Goal: Task Accomplishment & Management: Manage account settings

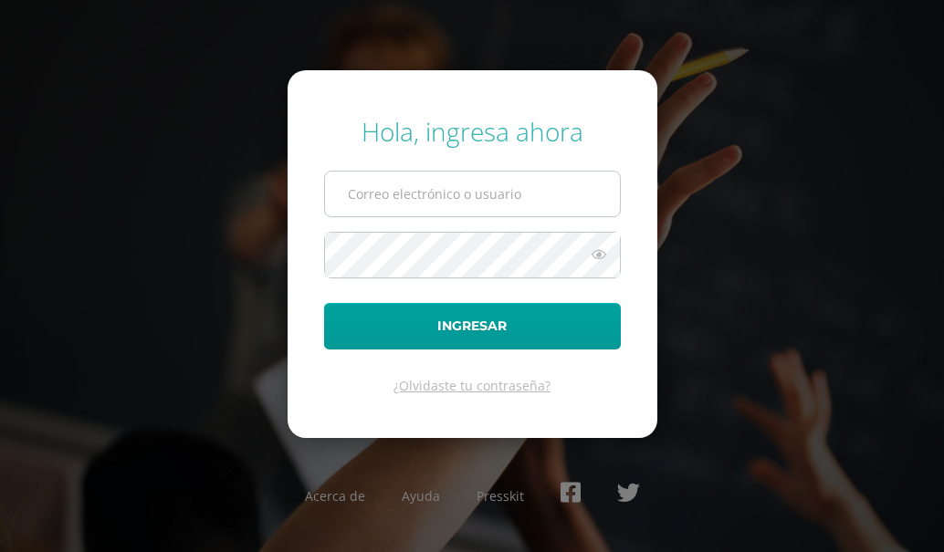
click at [360, 197] on input "text" at bounding box center [472, 194] width 295 height 45
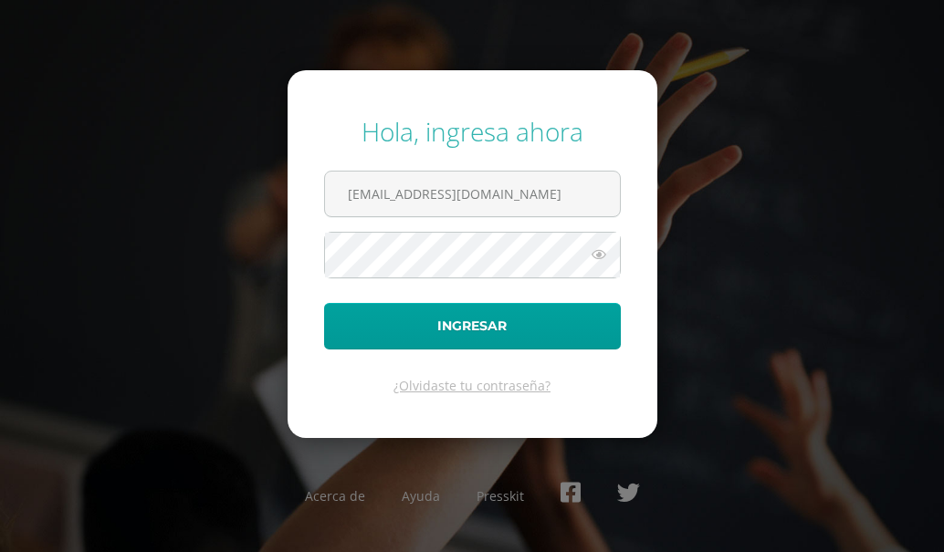
type input "s_amaya@donbosco.edu.gt"
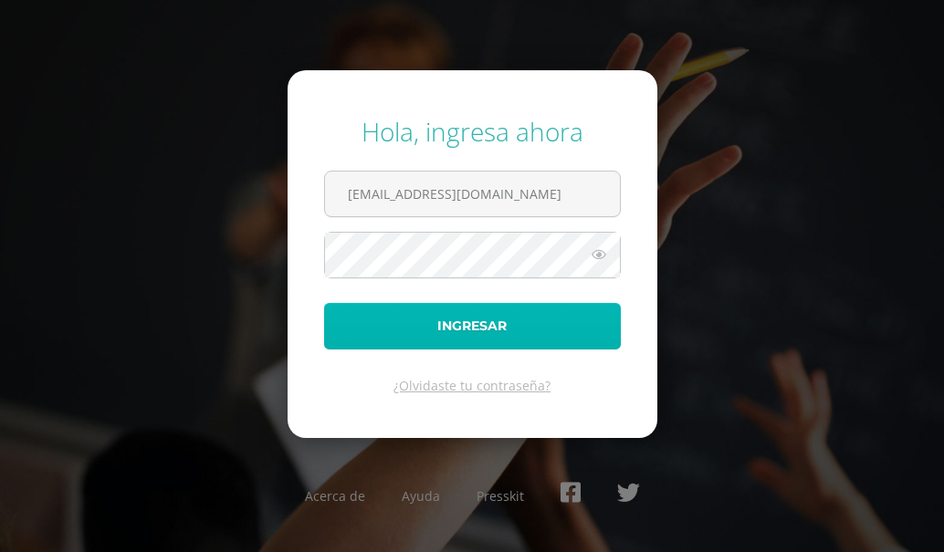
click at [475, 326] on button "Ingresar" at bounding box center [472, 326] width 297 height 47
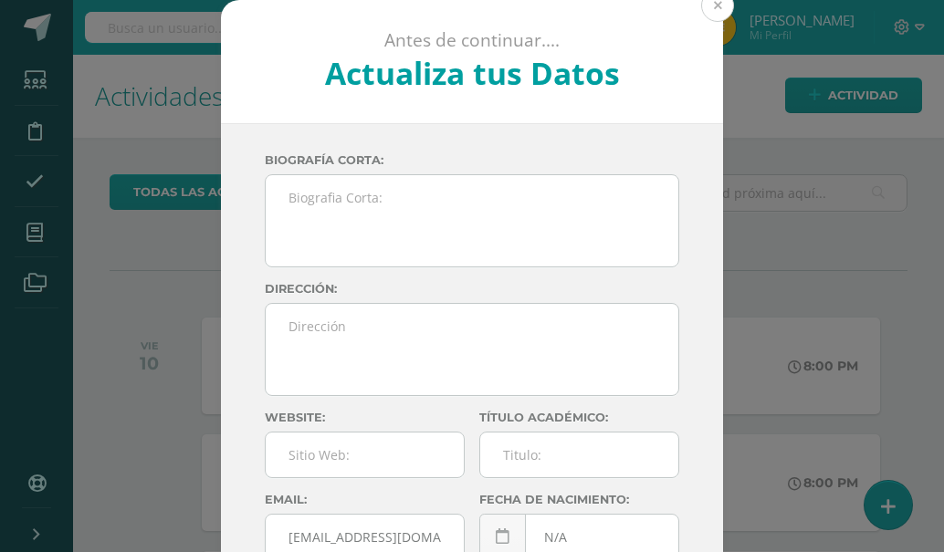
click at [711, 5] on button at bounding box center [717, 5] width 33 height 33
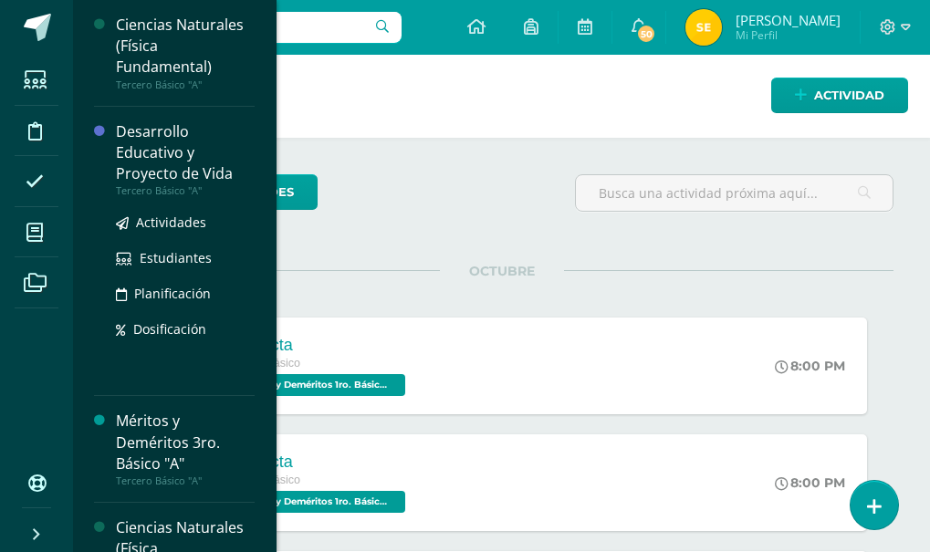
scroll to position [820, 0]
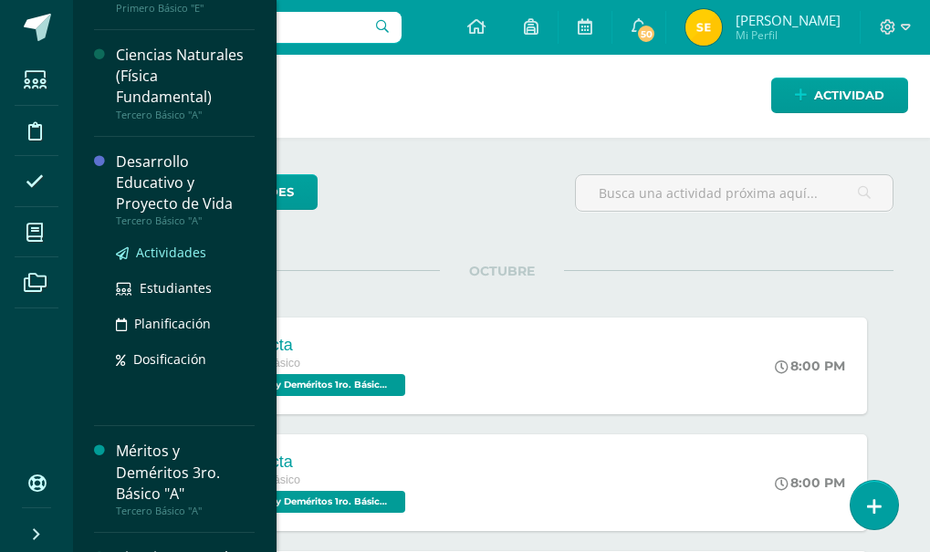
click at [165, 254] on span "Actividades" at bounding box center [171, 252] width 70 height 17
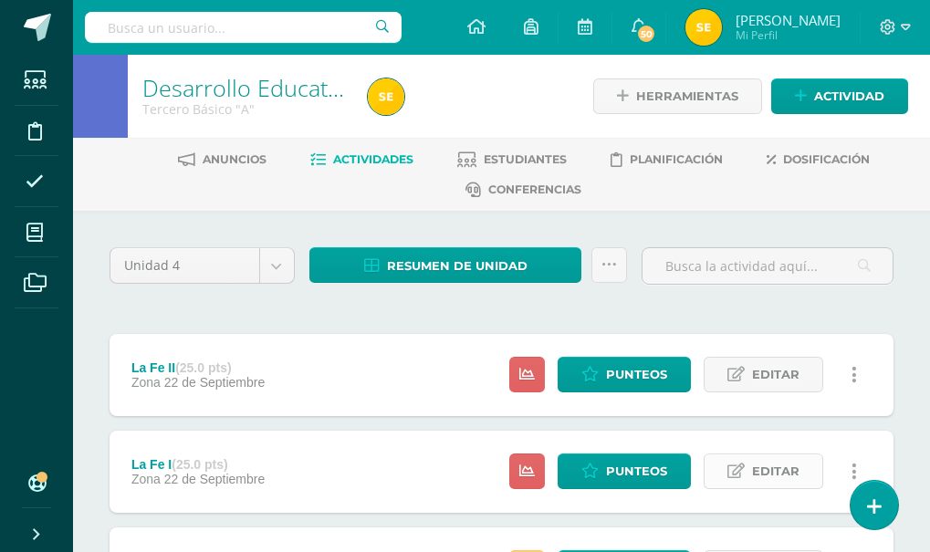
click at [773, 478] on span "Editar" at bounding box center [775, 471] width 47 height 34
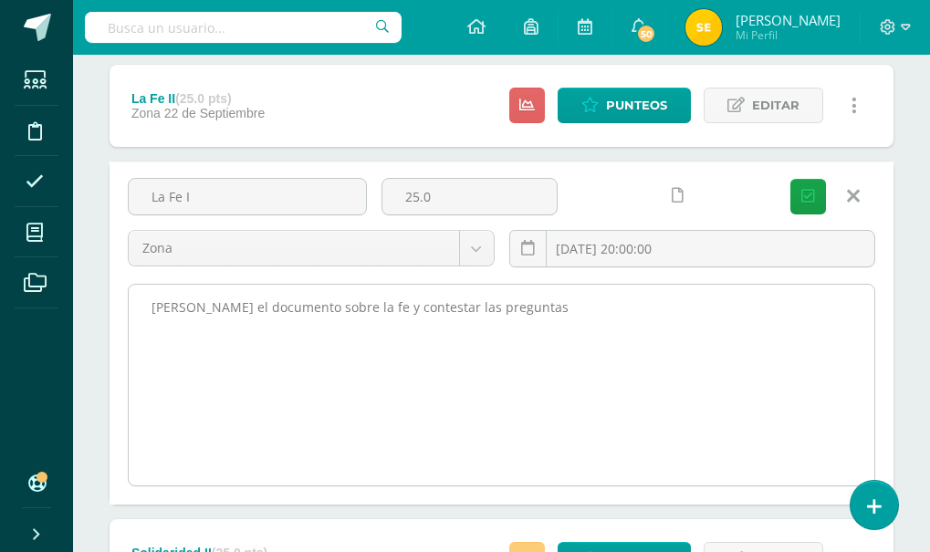
scroll to position [274, 0]
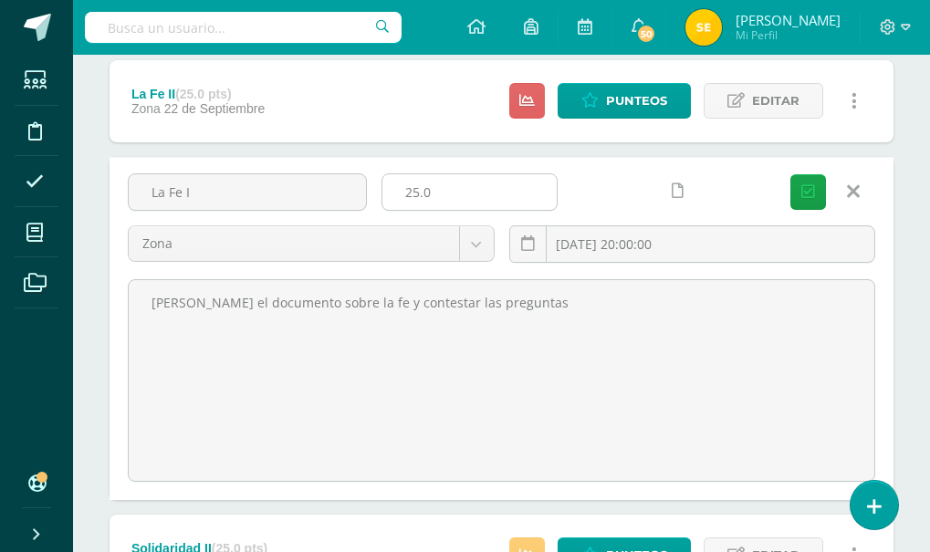
click at [453, 186] on input "25.0" at bounding box center [469, 192] width 174 height 36
type input "2"
type input "30"
click at [812, 188] on icon "submit" at bounding box center [808, 192] width 14 height 16
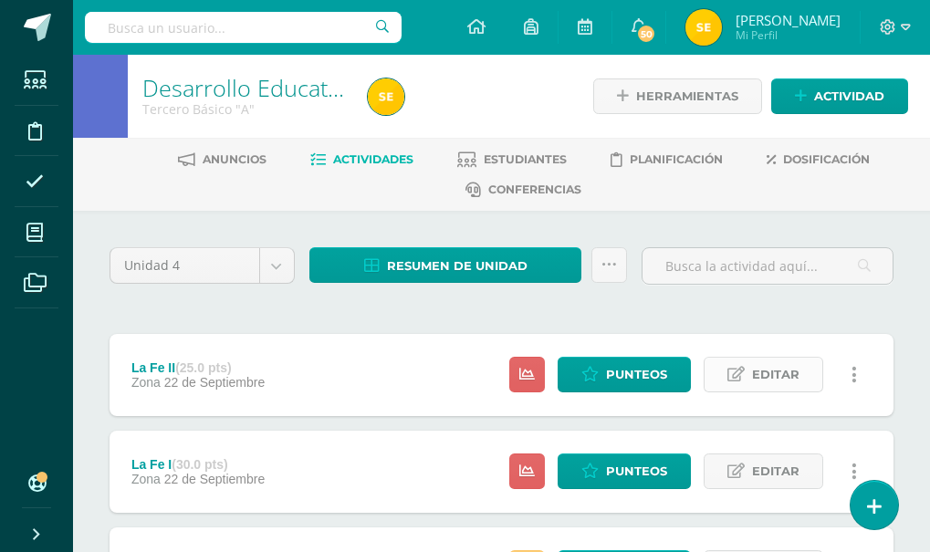
click at [779, 376] on span "Editar" at bounding box center [775, 375] width 47 height 34
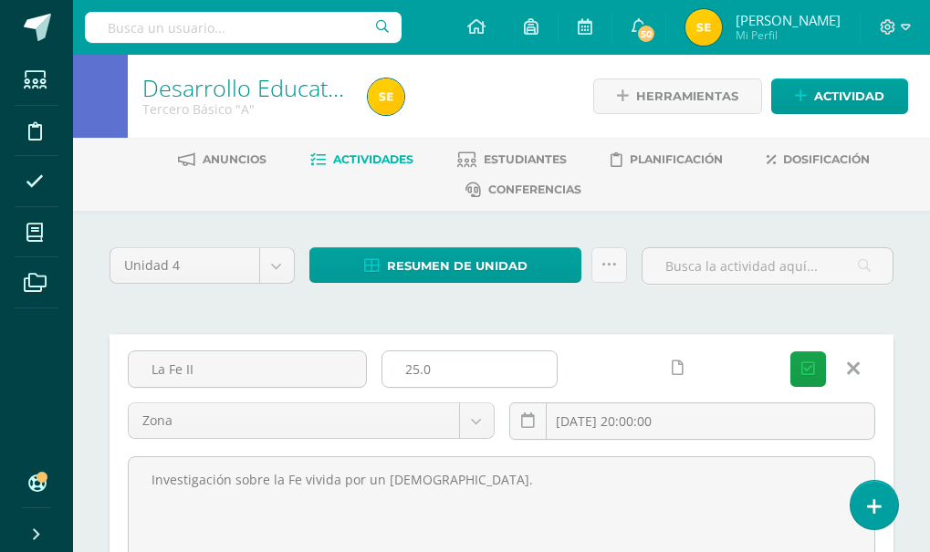
click at [445, 365] on input "25.0" at bounding box center [469, 369] width 174 height 36
type input "20"
click at [809, 367] on icon "submit" at bounding box center [808, 369] width 14 height 16
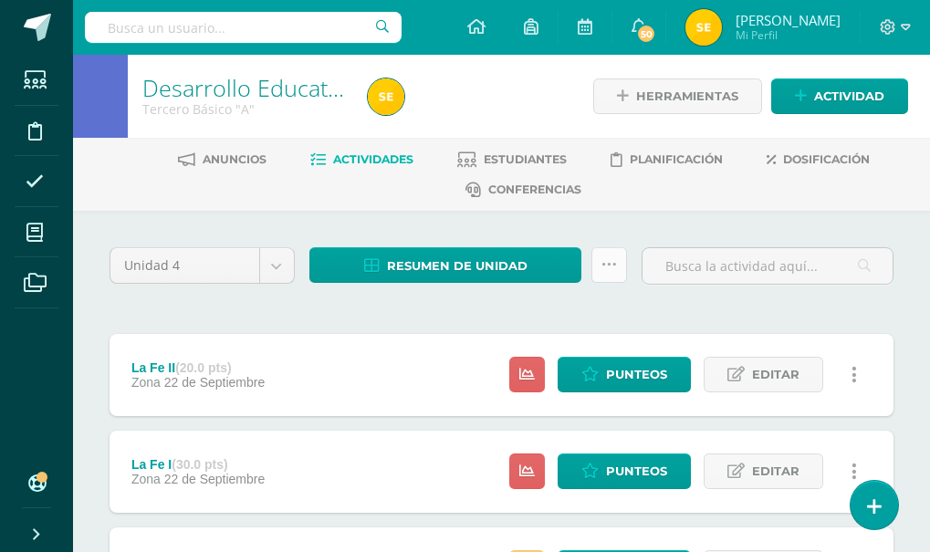
click at [603, 268] on icon at bounding box center [609, 265] width 16 height 16
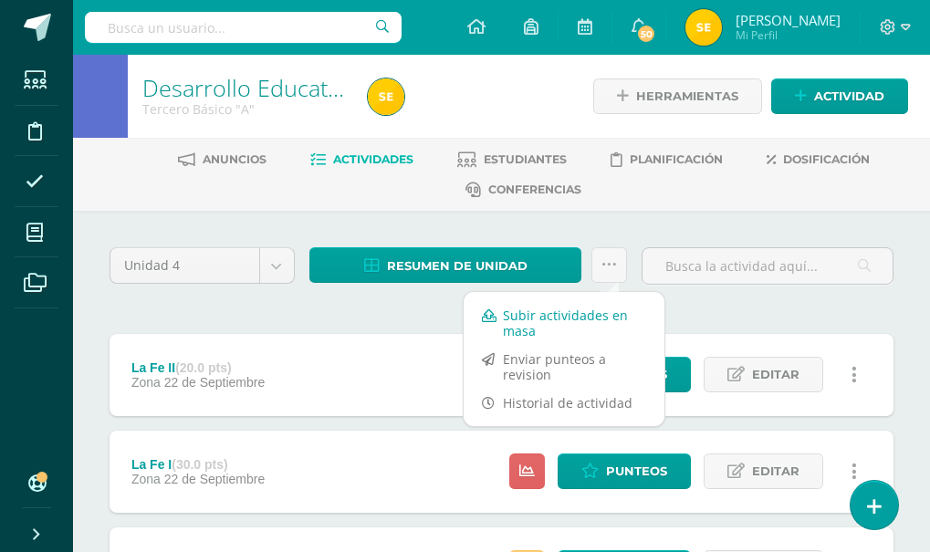
click at [514, 324] on link "Subir actividades en masa" at bounding box center [564, 323] width 201 height 44
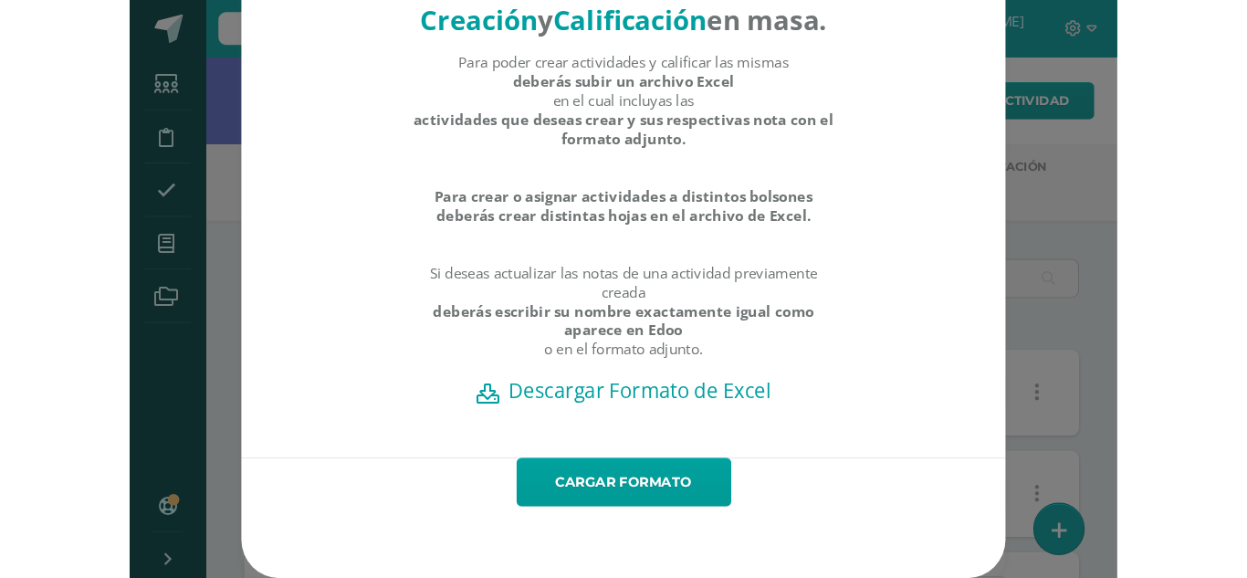
scroll to position [98, 0]
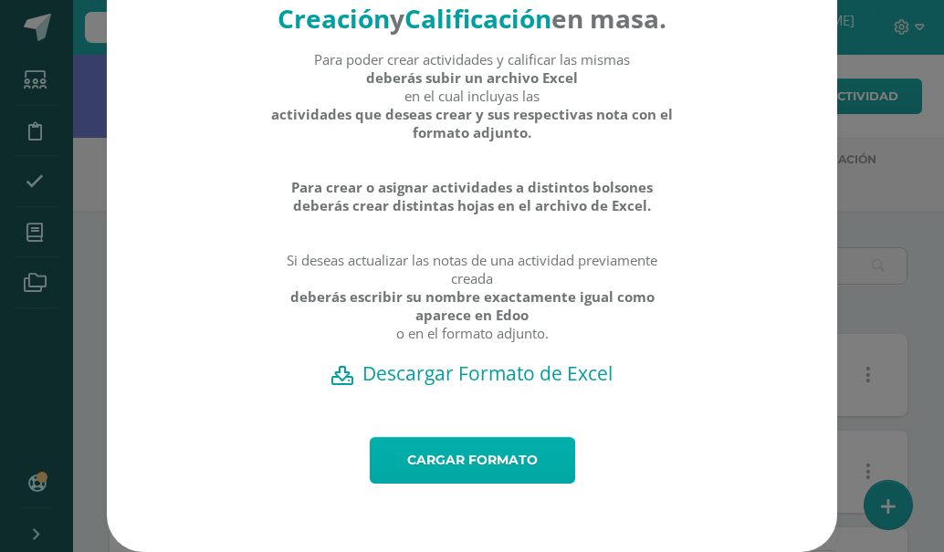
click at [508, 458] on link "Cargar formato" at bounding box center [472, 460] width 205 height 47
click at [509, 375] on h2 "Descargar Formato de Excel" at bounding box center [472, 373] width 666 height 26
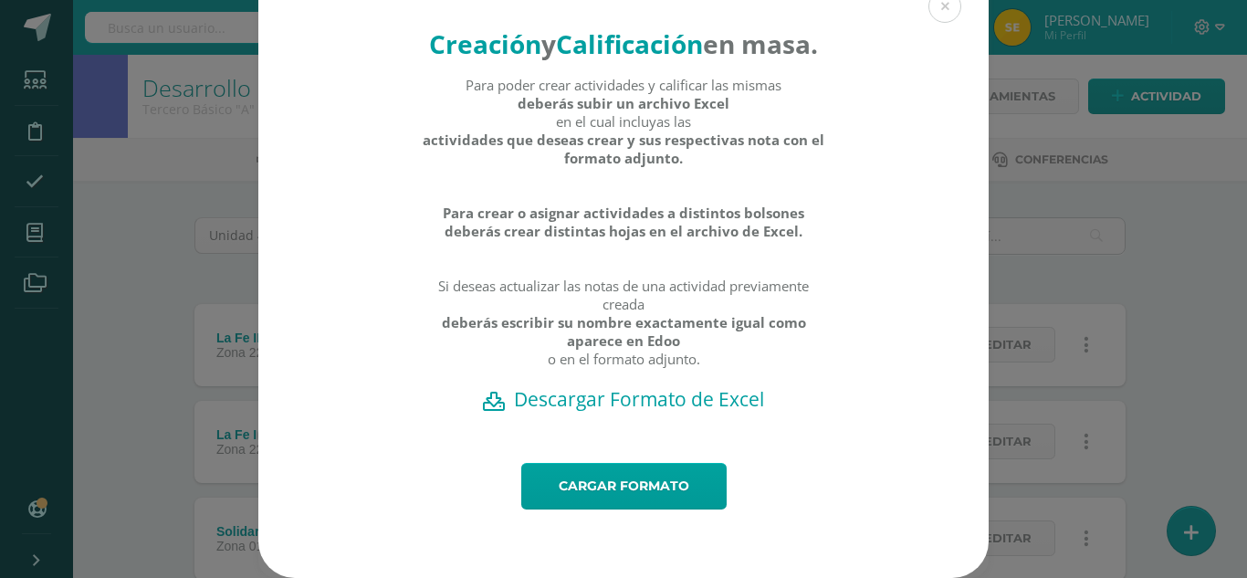
scroll to position [72, 0]
click at [664, 489] on link "Cargar formato" at bounding box center [623, 486] width 205 height 47
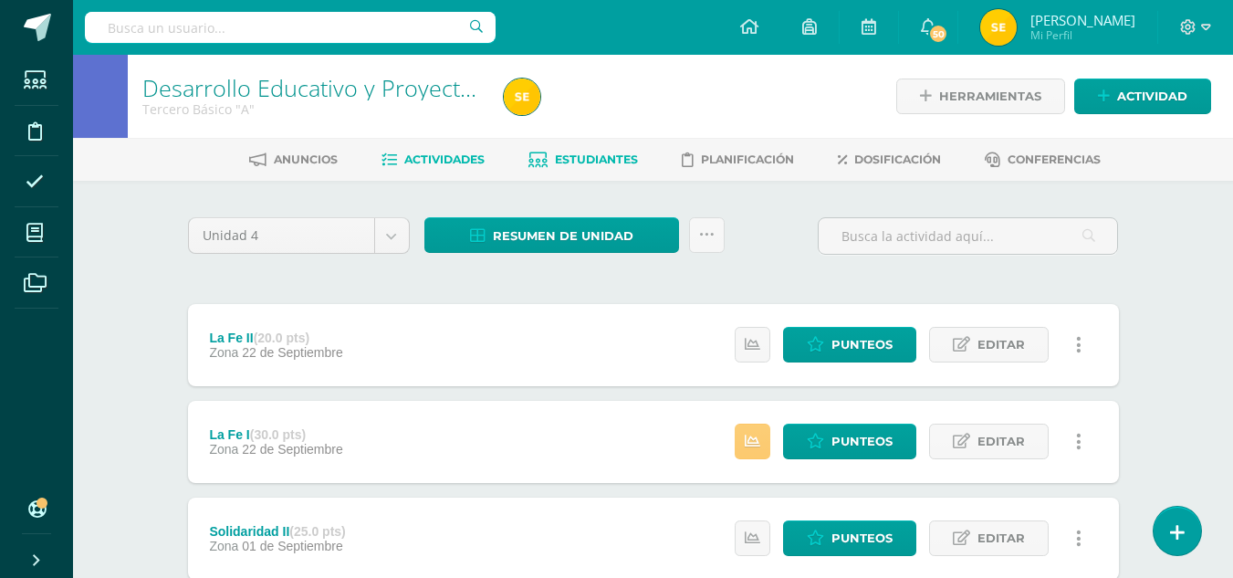
click at [600, 152] on span "Estudiantes" at bounding box center [596, 159] width 83 height 14
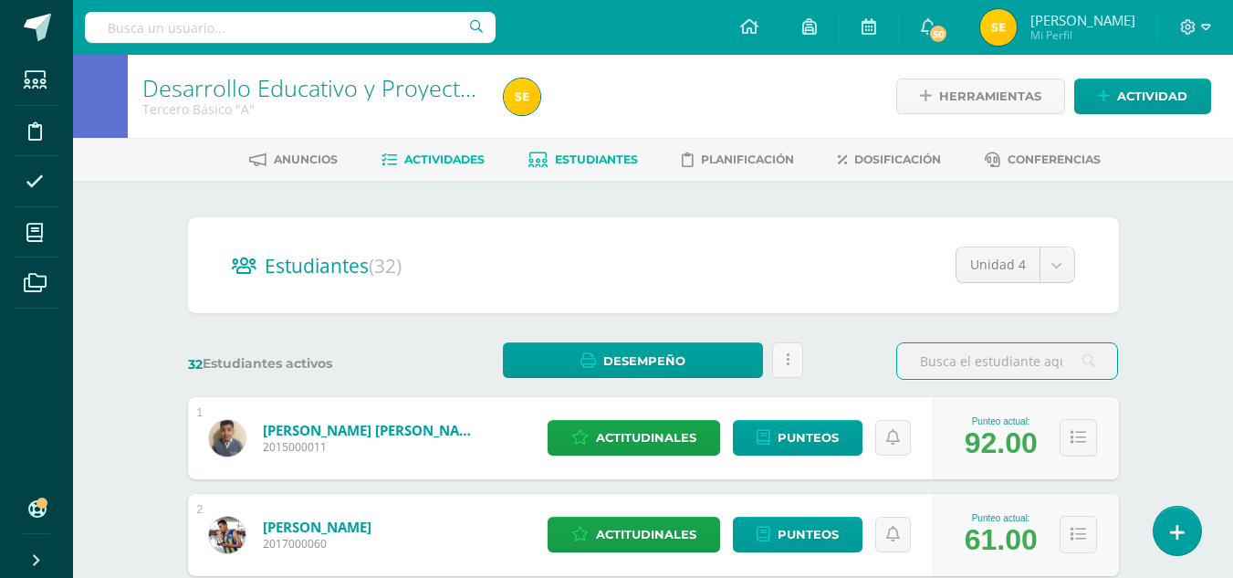
click at [460, 146] on link "Actividades" at bounding box center [432, 159] width 103 height 29
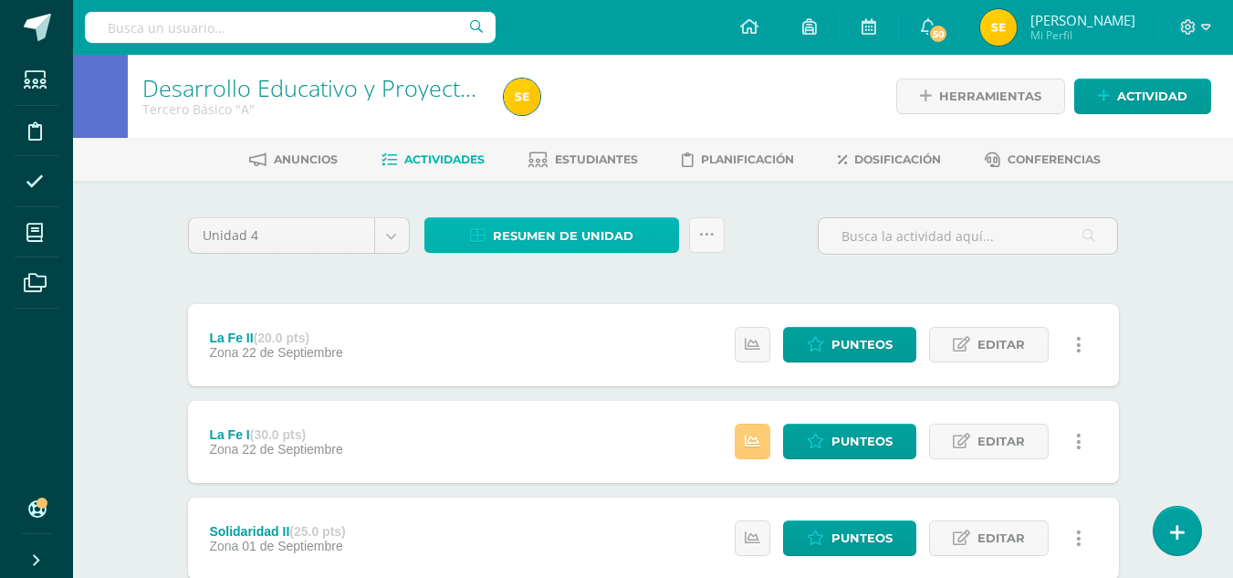
click at [565, 233] on span "Resumen de unidad" at bounding box center [563, 236] width 141 height 34
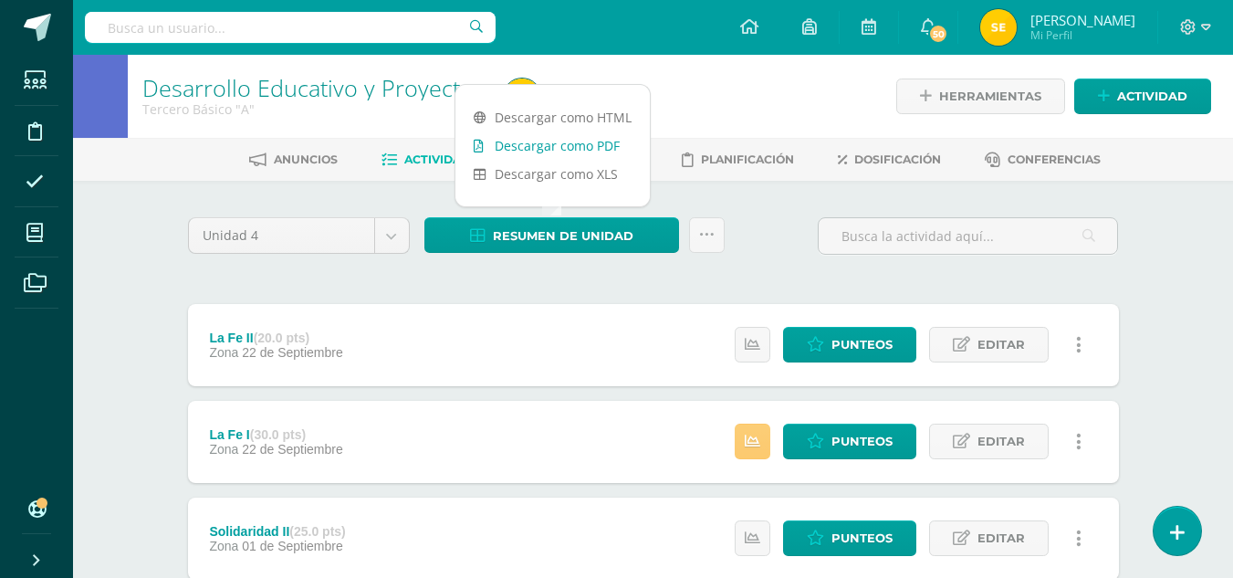
click at [595, 147] on link "Descargar como PDF" at bounding box center [552, 145] width 194 height 28
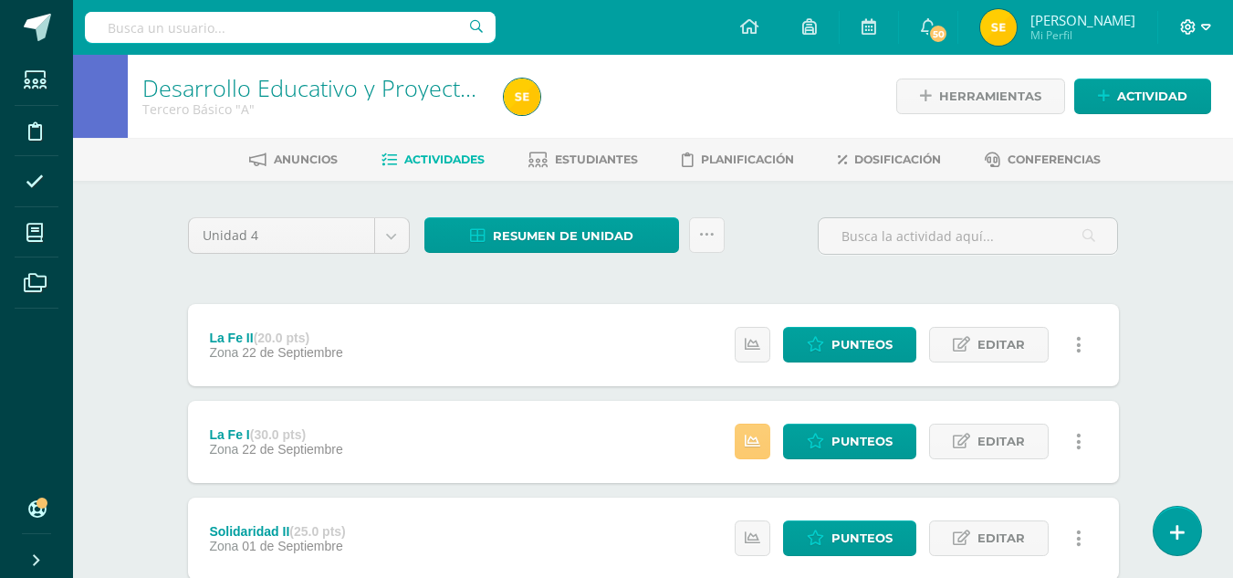
click at [1207, 26] on icon at bounding box center [1206, 27] width 10 height 16
click at [1171, 115] on link "Cerrar sesión" at bounding box center [1139, 124] width 144 height 26
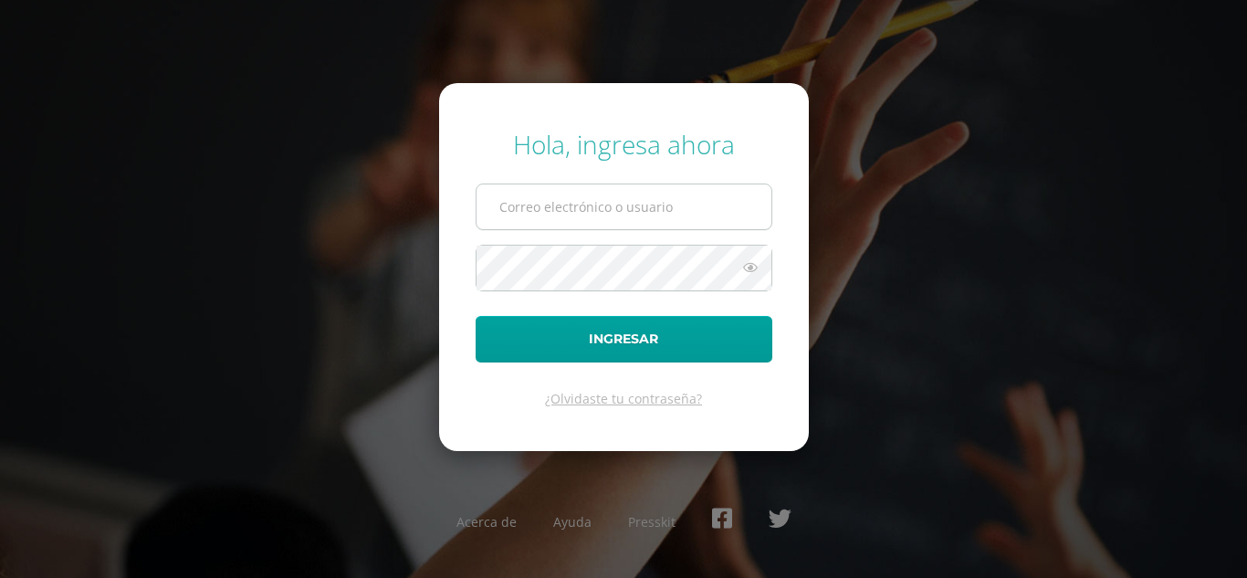
click at [726, 211] on input "text" at bounding box center [623, 206] width 295 height 45
click at [579, 212] on input "text" at bounding box center [623, 206] width 295 height 45
click at [579, 209] on input "text" at bounding box center [623, 206] width 295 height 45
type input "lui"
